Goal: Navigation & Orientation: Find specific page/section

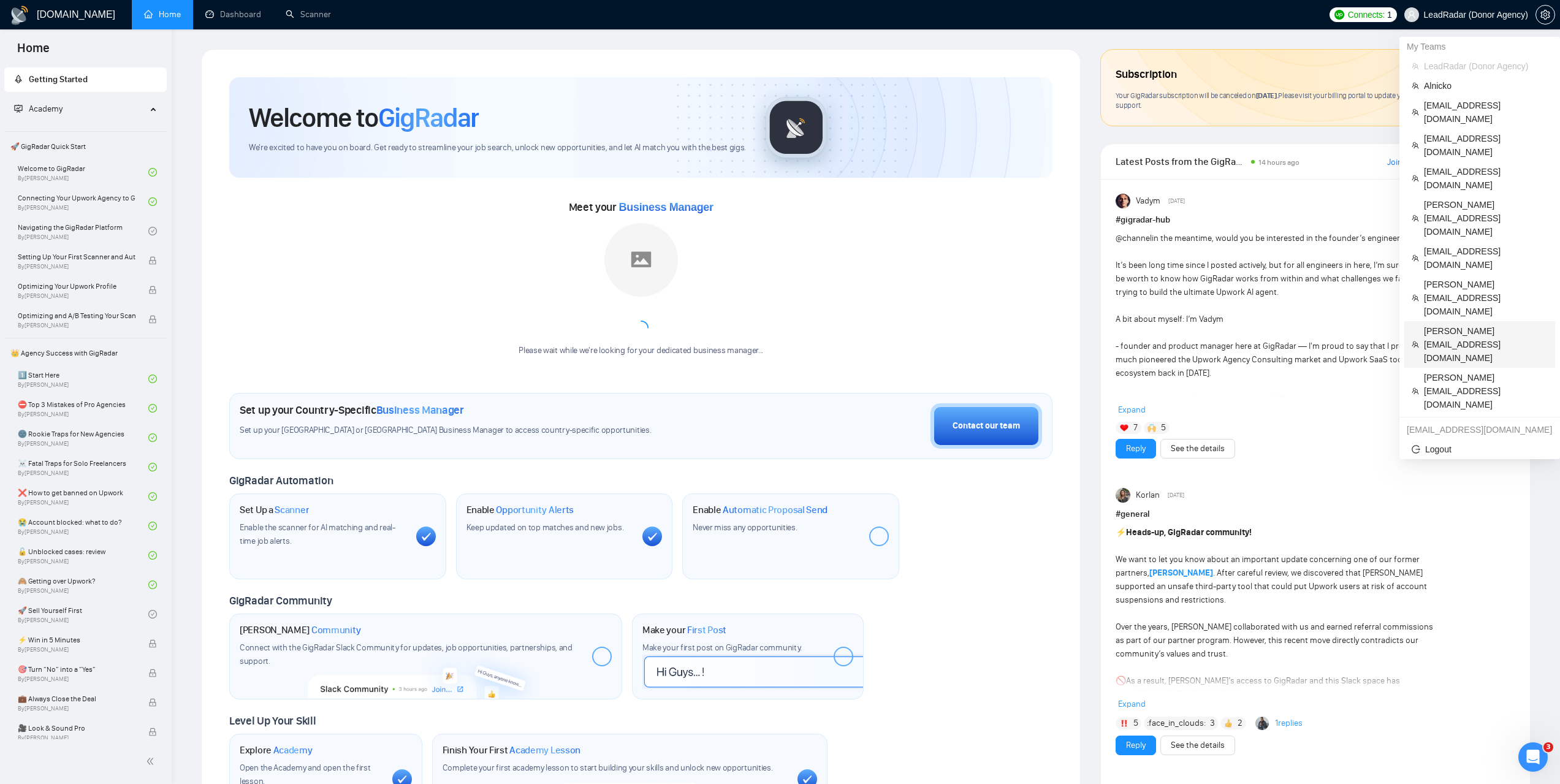
click at [1448, 324] on span "[PERSON_NAME][EMAIL_ADDRESS][DOMAIN_NAME]" at bounding box center [1486, 344] width 124 height 41
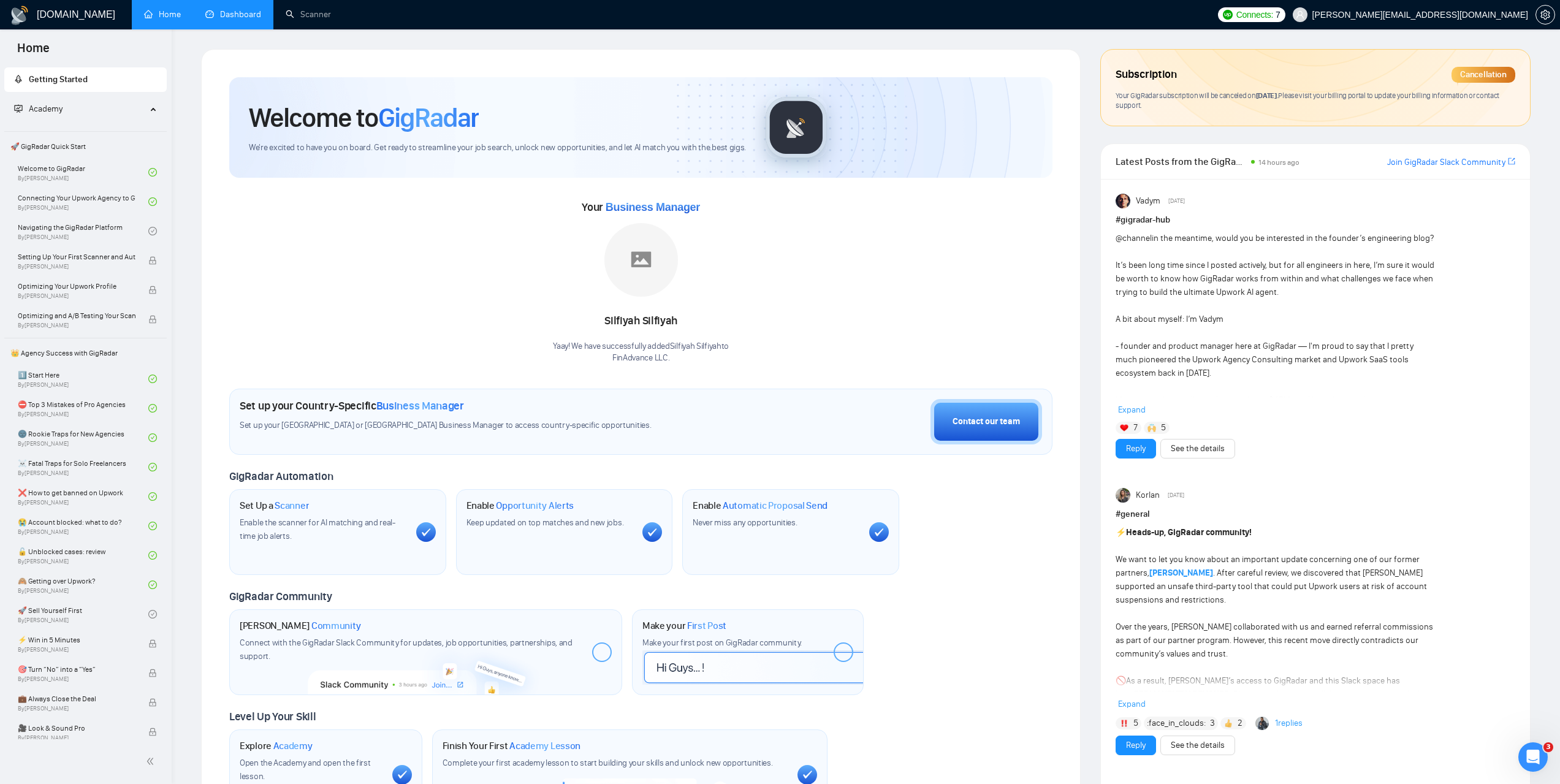
click at [245, 15] on link "Dashboard" at bounding box center [233, 14] width 56 height 10
